Goal: Check status: Check status

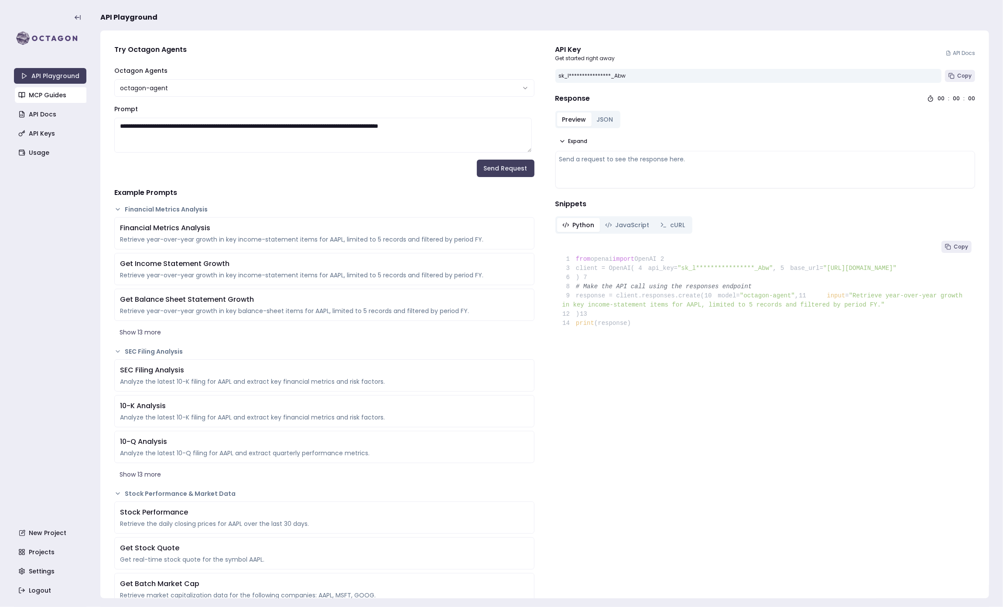
click at [57, 101] on link "MCP Guides" at bounding box center [51, 95] width 72 height 16
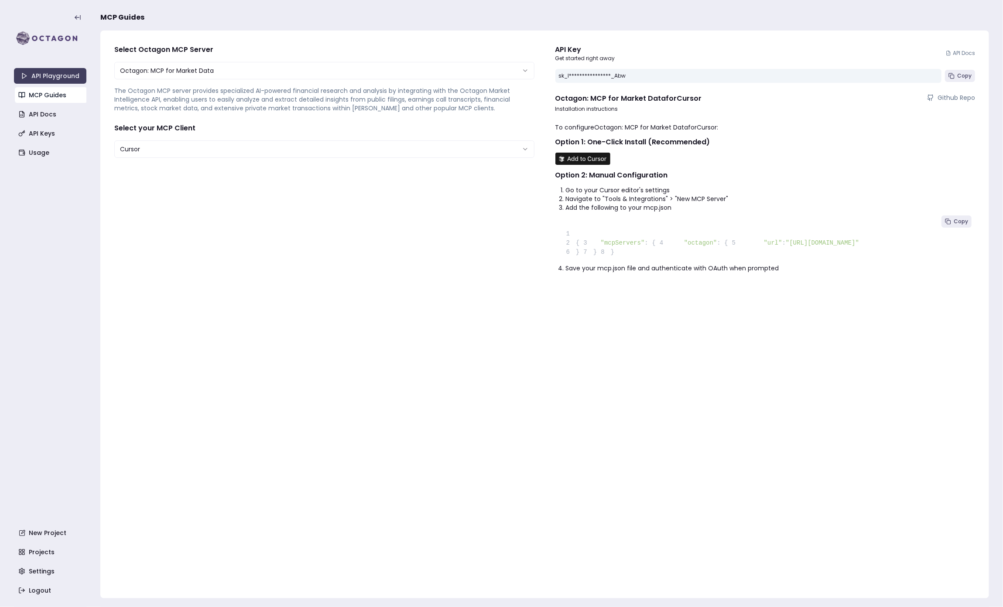
click at [57, 101] on link "MCP Guides" at bounding box center [51, 95] width 72 height 16
click at [56, 77] on link "API Playground" at bounding box center [50, 76] width 72 height 16
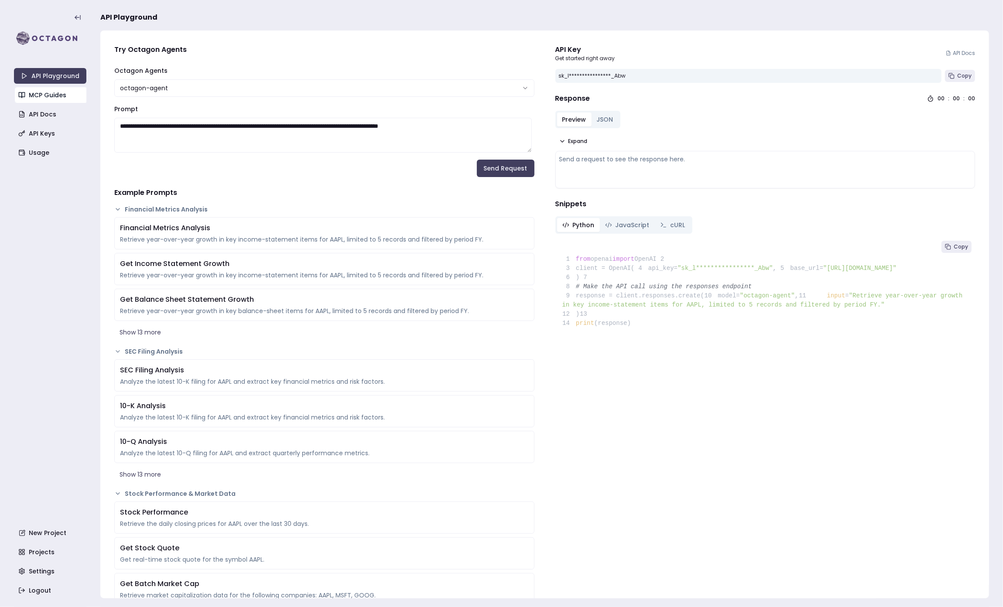
click at [55, 97] on link "MCP Guides" at bounding box center [51, 95] width 72 height 16
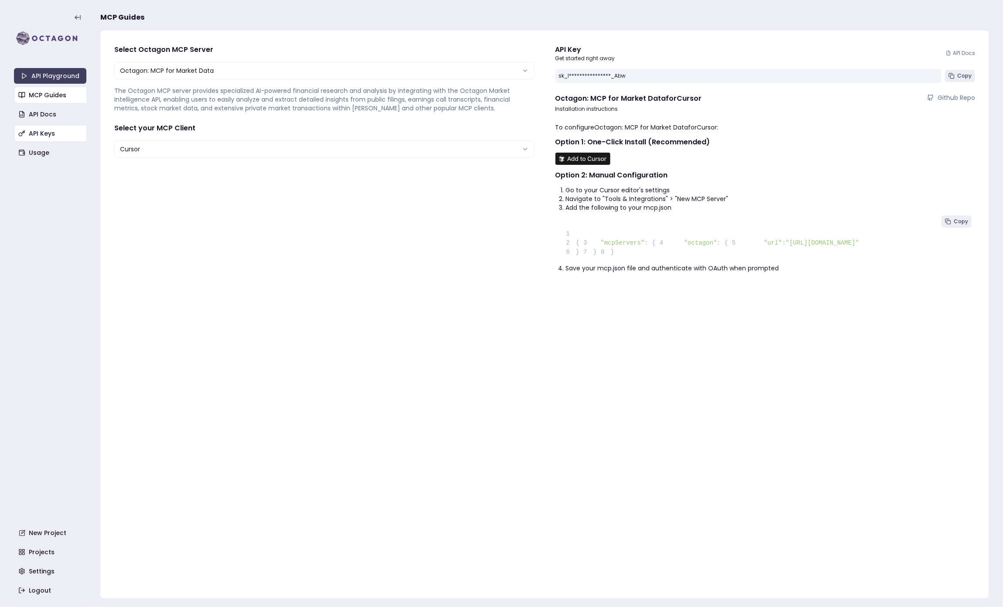
click at [34, 133] on link "API Keys" at bounding box center [51, 134] width 72 height 16
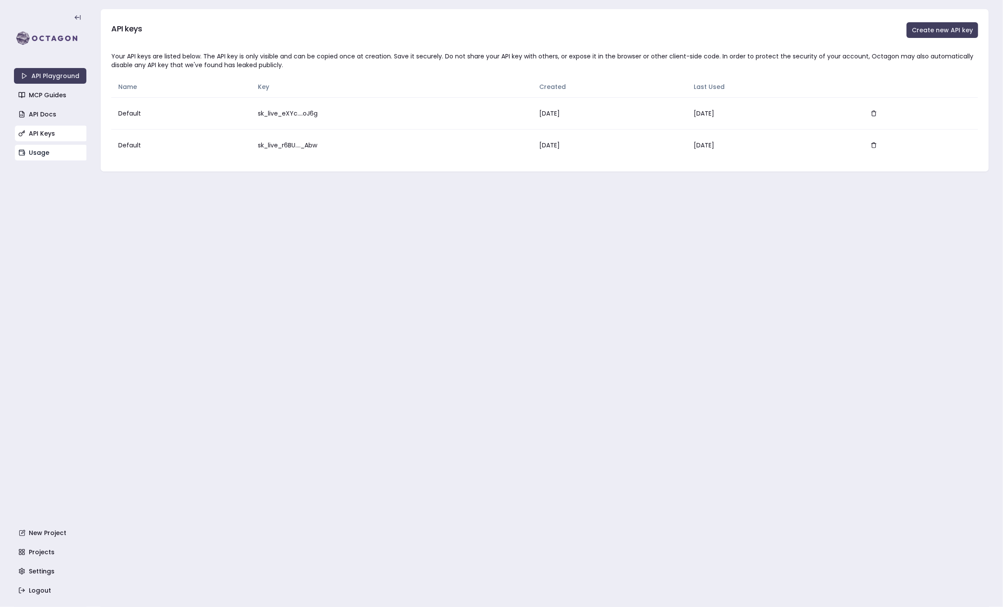
click at [31, 150] on link "Usage" at bounding box center [51, 153] width 72 height 16
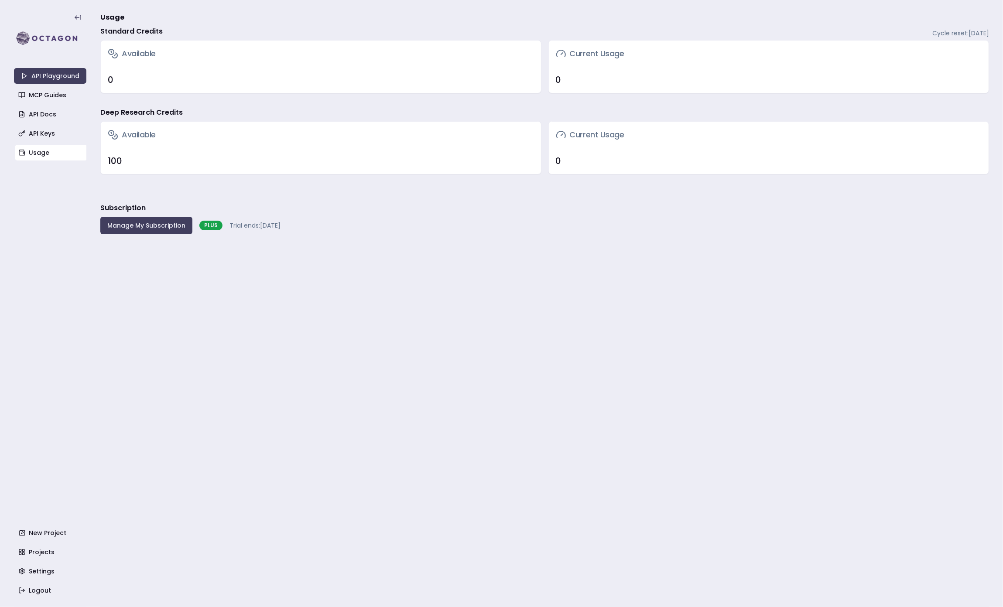
click at [82, 210] on div "API Playground MCP Guides API Docs API Keys Usage New Project Projects Settings…" at bounding box center [50, 304] width 72 height 590
click at [304, 50] on div "Available" at bounding box center [321, 54] width 440 height 26
click at [532, 193] on main "Usage Standard Credits Cycle reset: [DATE] Available 0 Current Usage 0 Deep Res…" at bounding box center [544, 303] width 889 height 607
click at [343, 256] on main "Usage Standard Credits Cycle reset: [DATE] Available 0 Current Usage 0 Deep Res…" at bounding box center [544, 303] width 889 height 607
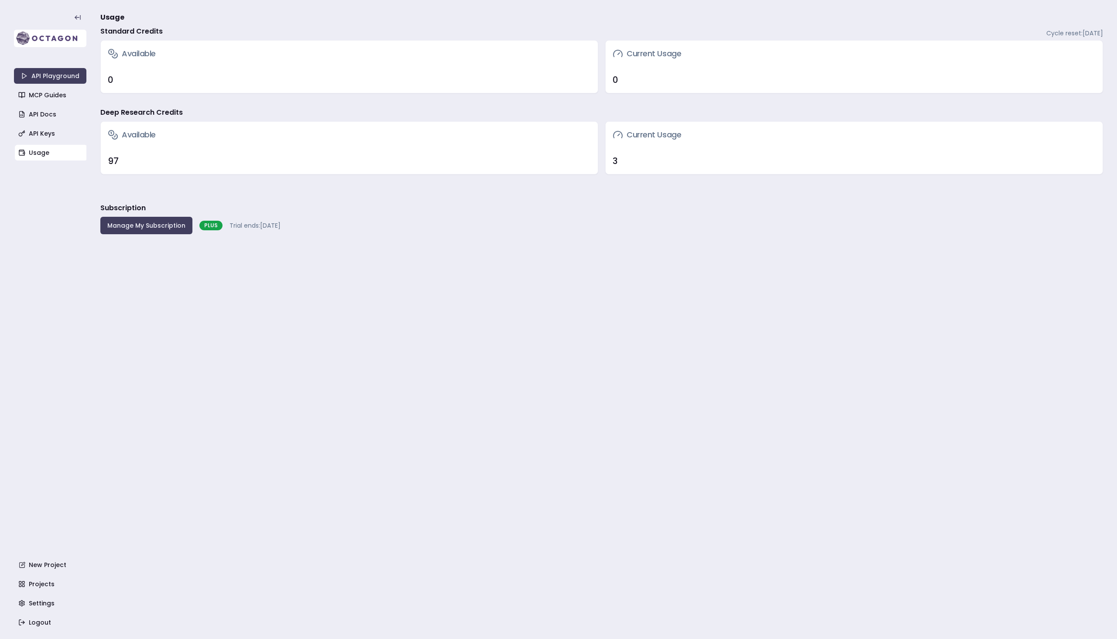
click at [41, 45] on img at bounding box center [50, 38] width 72 height 17
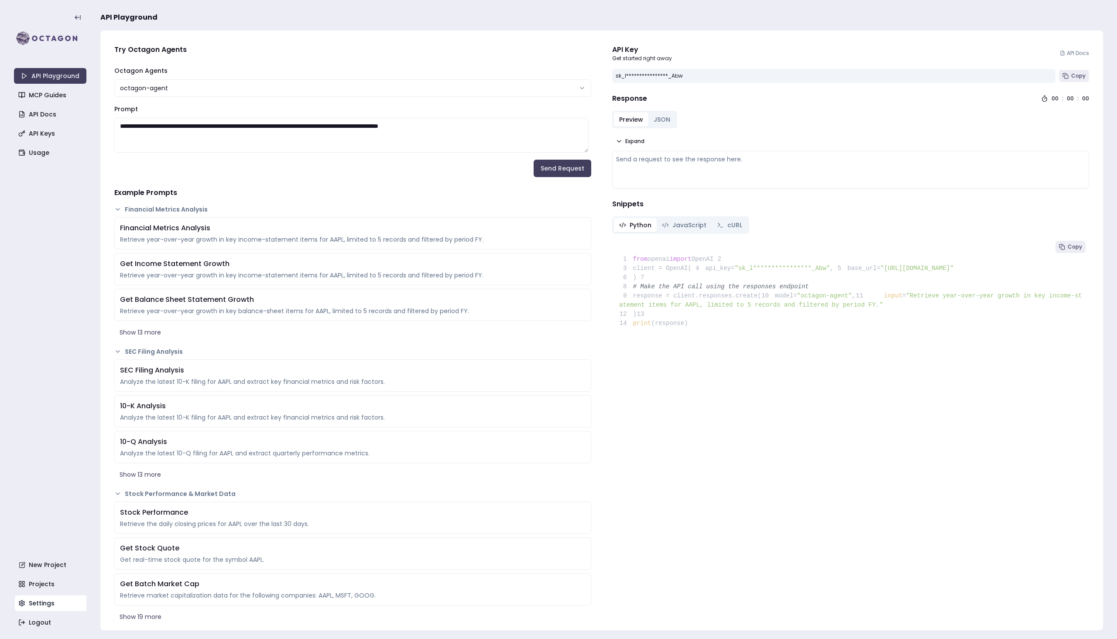
click at [34, 604] on link "Settings" at bounding box center [51, 603] width 72 height 16
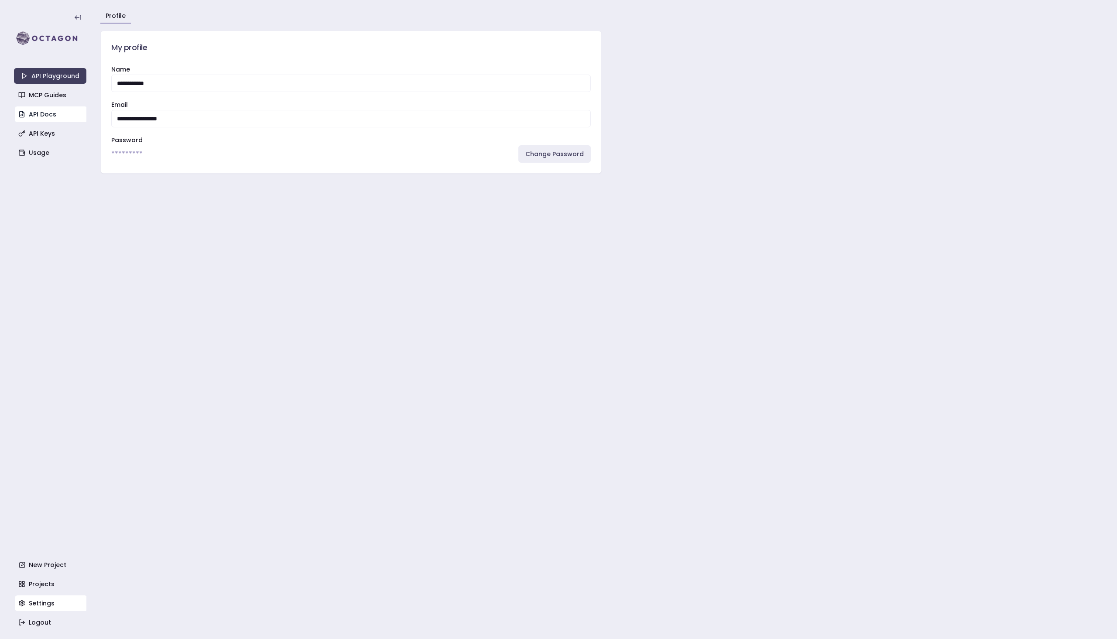
click at [41, 112] on link "API Docs" at bounding box center [51, 114] width 72 height 16
click at [75, 15] on icon at bounding box center [77, 17] width 7 height 7
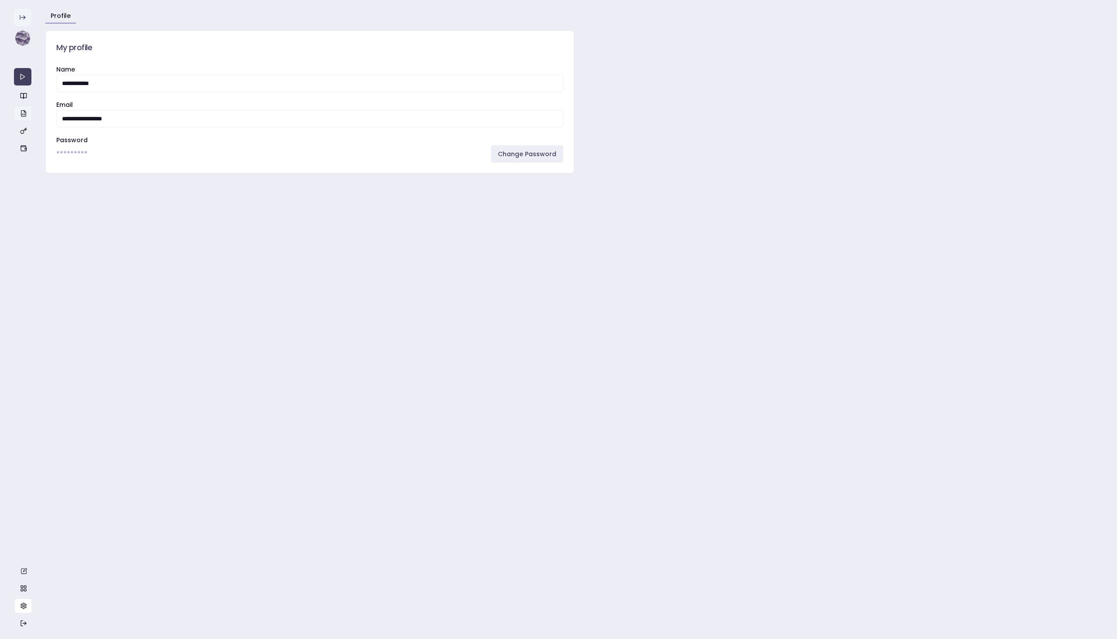
click at [75, 15] on div "Profile" at bounding box center [573, 16] width 1057 height 15
click at [20, 97] on link "button" at bounding box center [23, 96] width 17 height 14
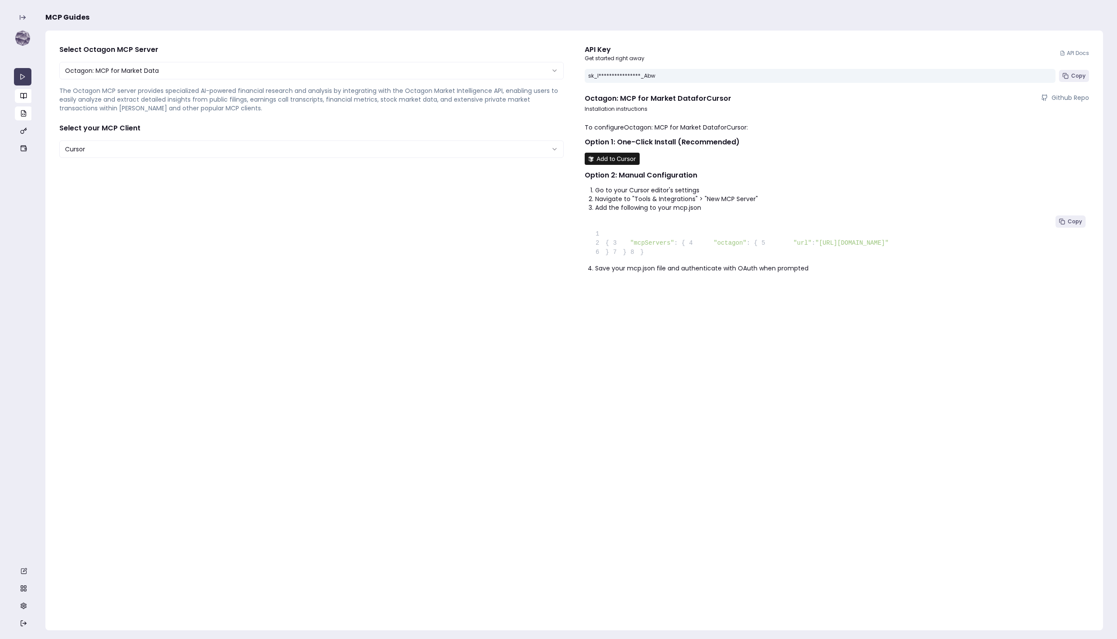
click at [24, 116] on icon "button" at bounding box center [23, 113] width 7 height 7
click at [22, 14] on button at bounding box center [22, 17] width 17 height 17
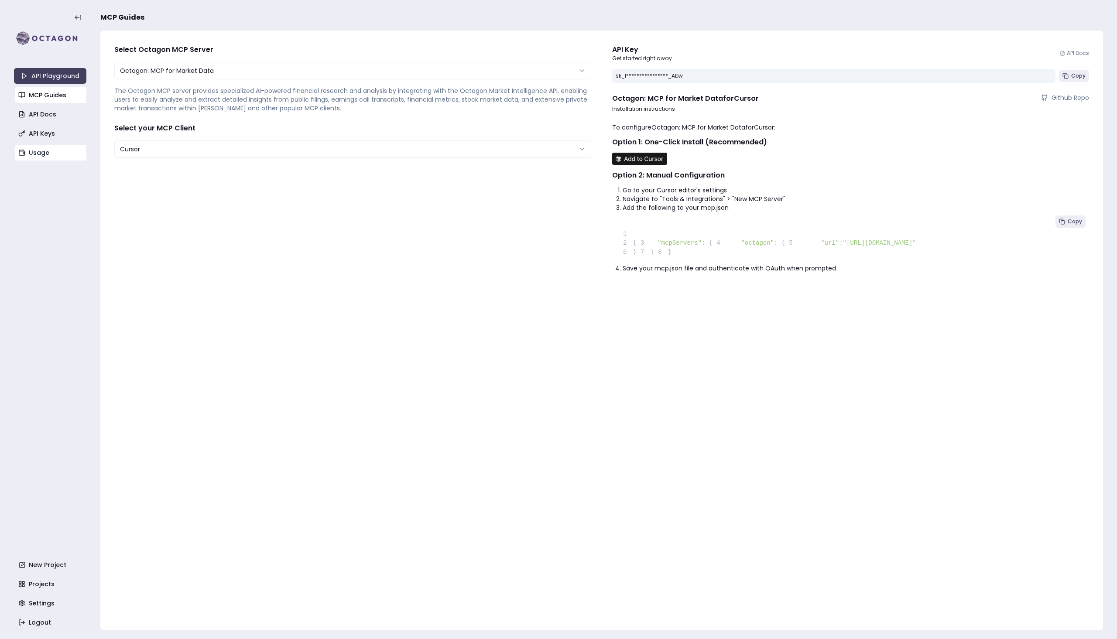
click at [38, 151] on link "Usage" at bounding box center [51, 153] width 72 height 16
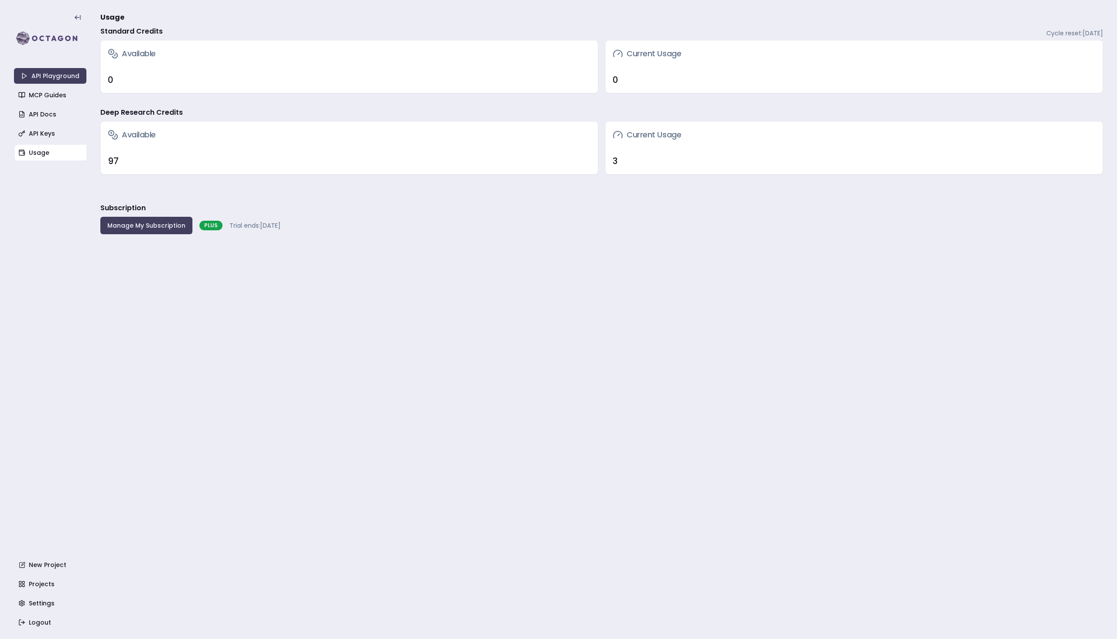
click at [562, 552] on main "Usage Standard Credits Cycle reset: November 10, 2025 Available 0 Current Usage…" at bounding box center [601, 319] width 1002 height 639
click at [144, 225] on button "Manage My Subscription" at bounding box center [146, 225] width 92 height 17
click at [53, 93] on link "MCP Guides" at bounding box center [51, 95] width 72 height 16
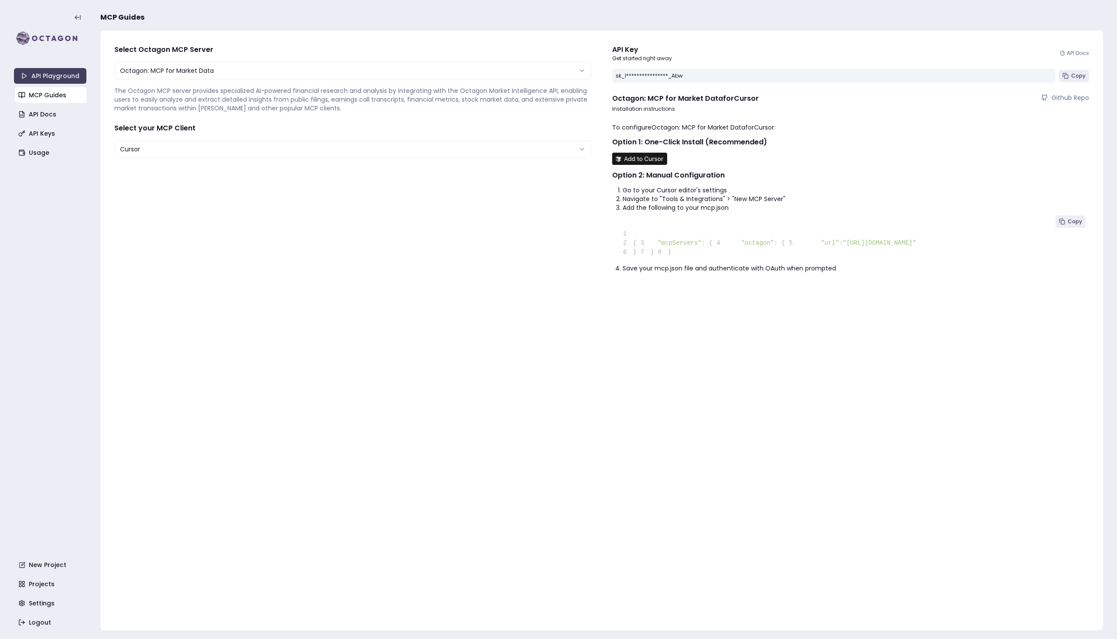
click at [741, 246] on span ""octagon"" at bounding box center [757, 242] width 33 height 7
click at [949, 254] on pre "1 2 { 3 "mcpServers" : { 4 "octagon" : { 5 "url" : "https://mcp.octagonagents.c…" at bounding box center [850, 238] width 477 height 52
click at [579, 155] on html "**********" at bounding box center [558, 319] width 1117 height 639
select select "**********"
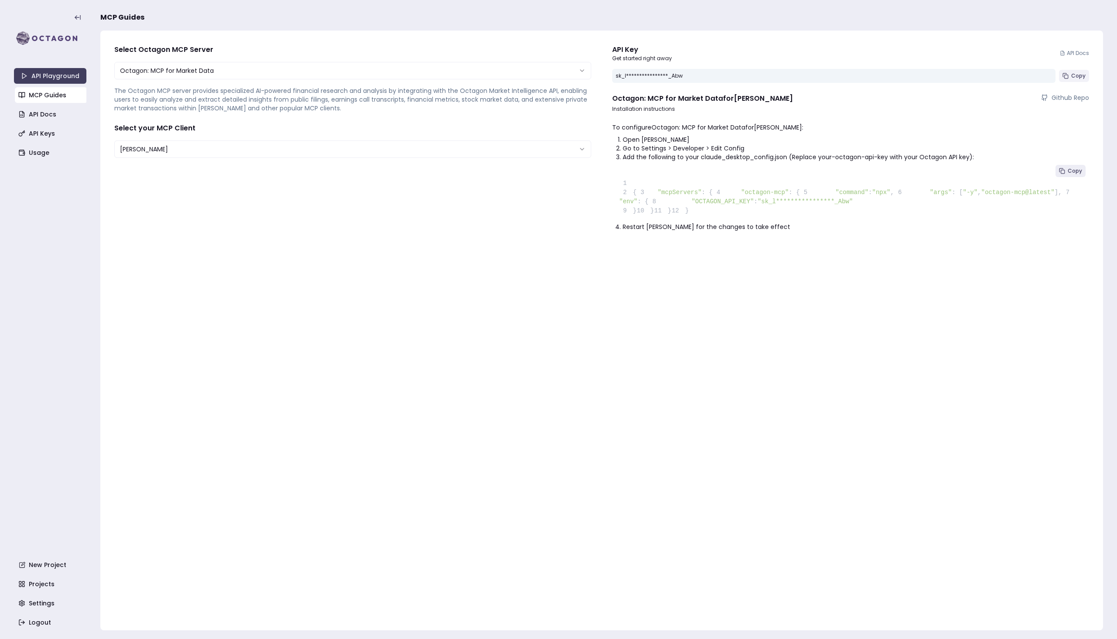
click at [1074, 77] on span "Copy" at bounding box center [1078, 75] width 14 height 7
click at [377, 255] on div "**********" at bounding box center [352, 331] width 491 height 586
click at [42, 154] on link "Usage" at bounding box center [51, 153] width 72 height 16
